Goal: Check status

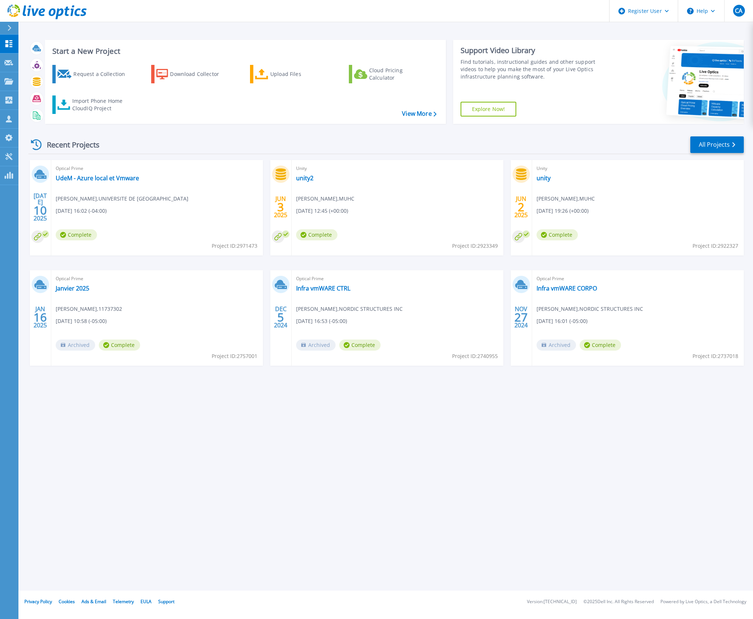
click at [243, 246] on span "Project ID: 2971473" at bounding box center [235, 246] width 46 height 8
copy span "2971473"
click at [240, 135] on div "Recent Projects All Projects JUL 10 2025 Optical Prime UdeM - Azure local et Vm…" at bounding box center [385, 258] width 715 height 257
click at [81, 179] on link "UdeM - Azure local et Vmware" at bounding box center [97, 177] width 83 height 7
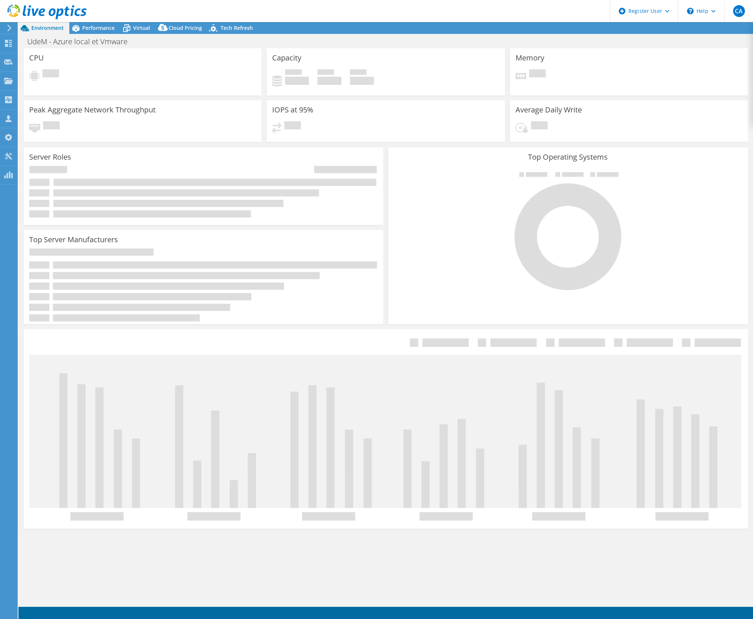
select select "[GEOGRAPHIC_DATA]"
select select "CAD"
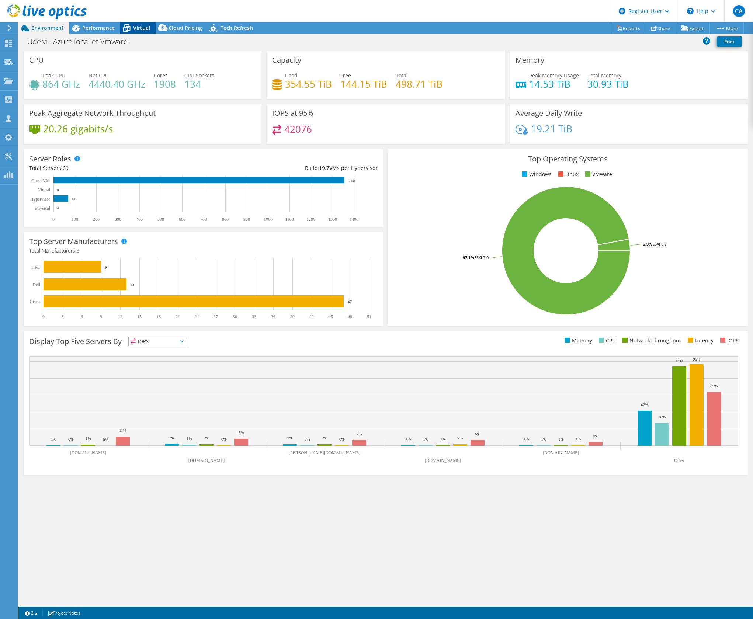
click at [142, 25] on span "Virtual" at bounding box center [141, 27] width 17 height 7
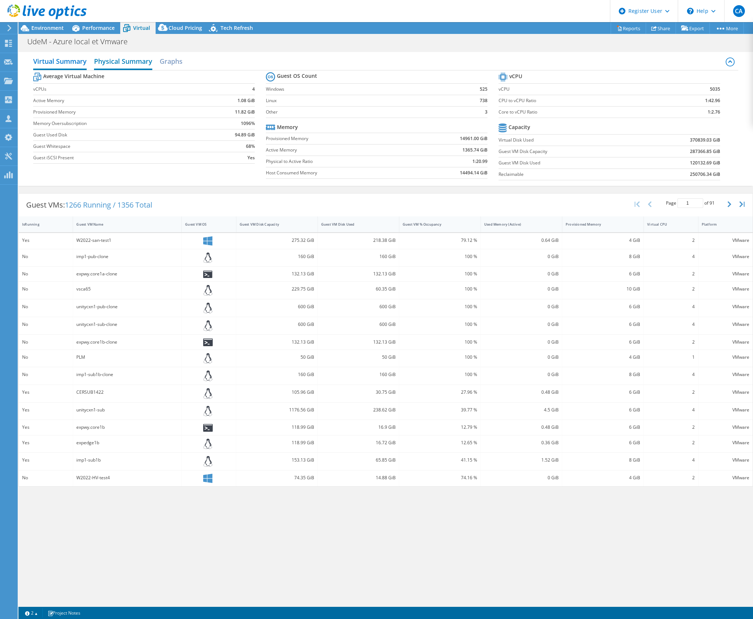
click at [118, 56] on h2 "Physical Summary" at bounding box center [123, 62] width 58 height 16
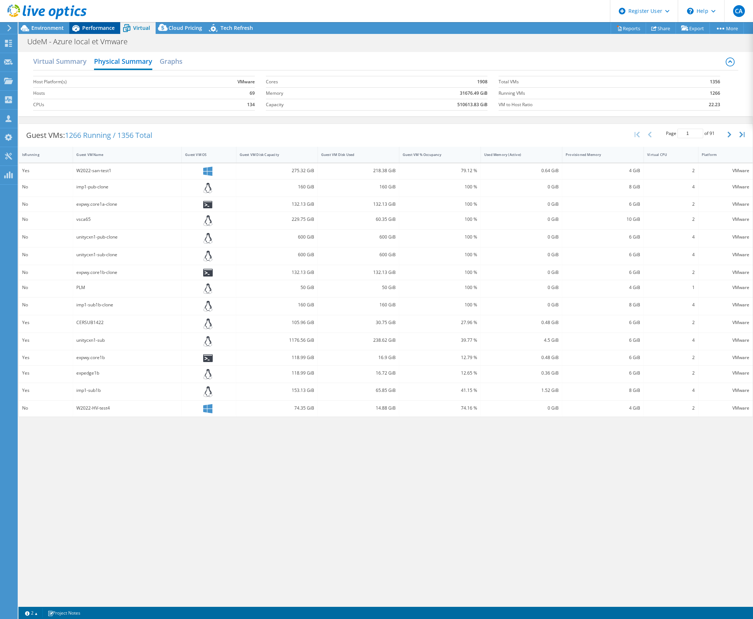
click at [105, 27] on span "Performance" at bounding box center [98, 27] width 32 height 7
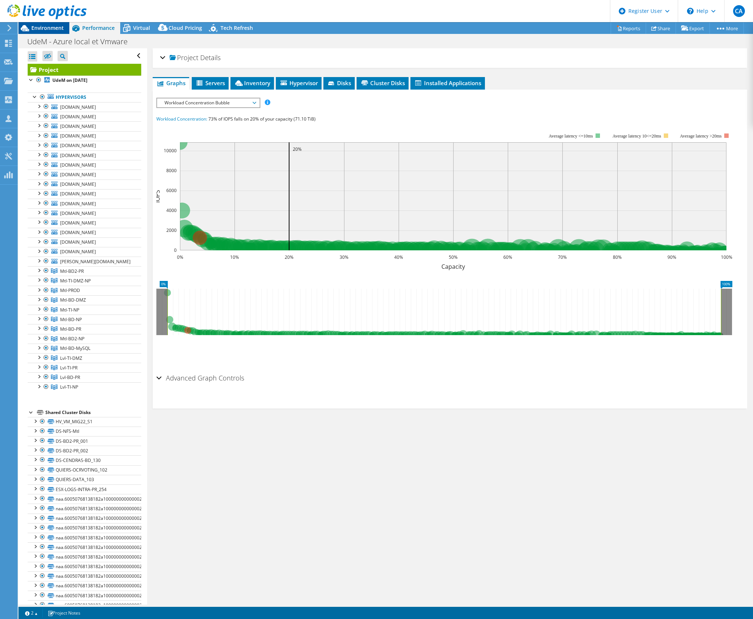
click at [49, 27] on span "Environment" at bounding box center [47, 27] width 32 height 7
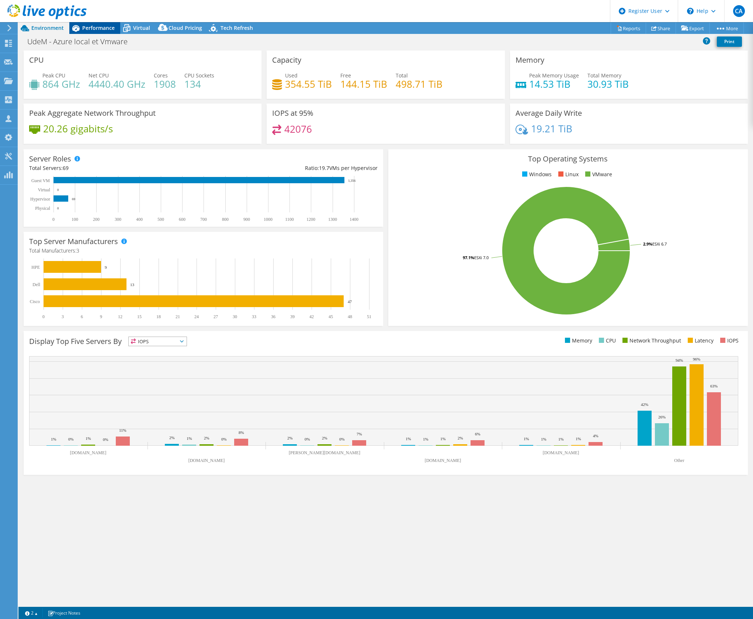
click at [100, 23] on div "Performance" at bounding box center [94, 28] width 51 height 12
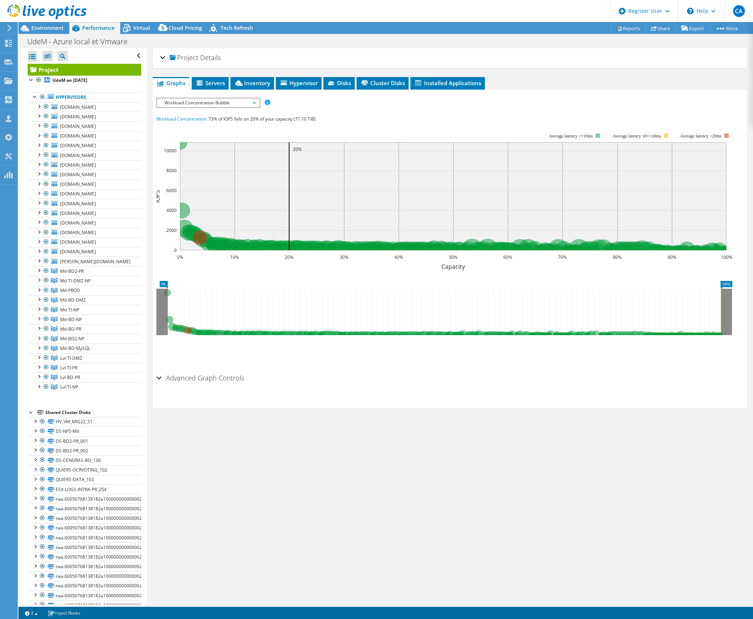
click at [286, 91] on div "IOPS Disk Throughput IO Size Latency Queue Depth CPU Percentage Memory Page Fau…" at bounding box center [449, 230] width 587 height 281
click at [260, 86] on li "Inventory" at bounding box center [251, 83] width 43 height 13
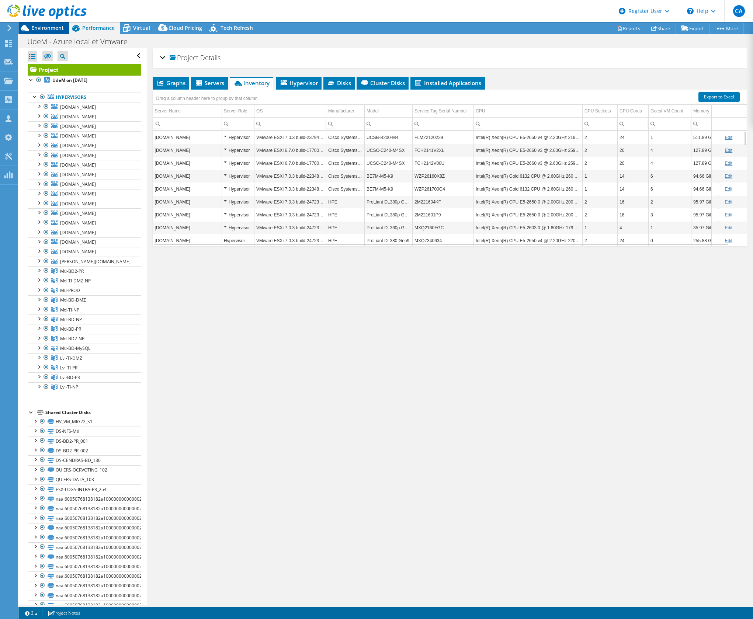
click at [47, 29] on span "Environment" at bounding box center [47, 27] width 32 height 7
